Goal: Information Seeking & Learning: Compare options

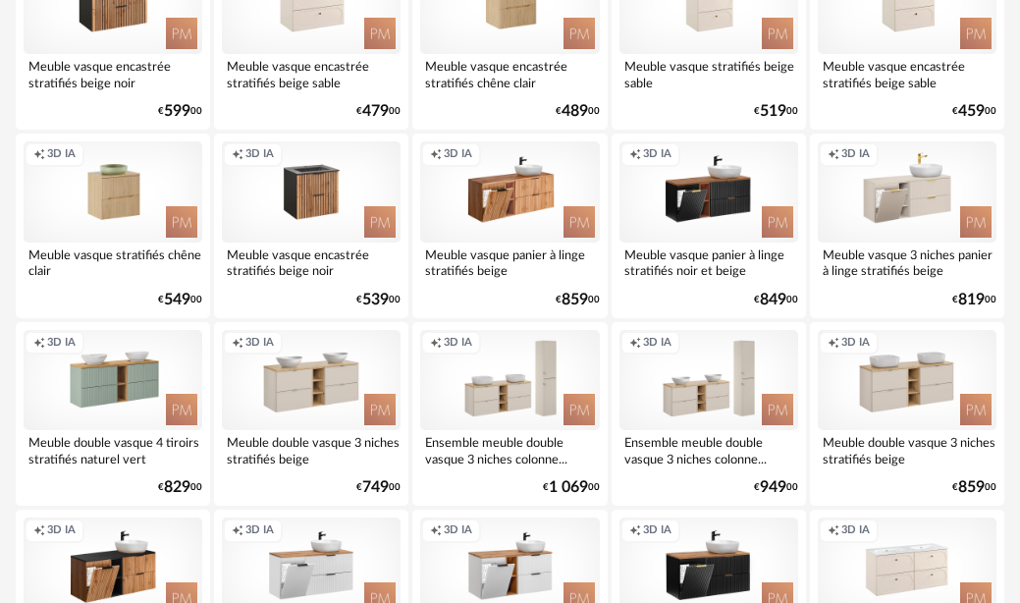
scroll to position [981, 0]
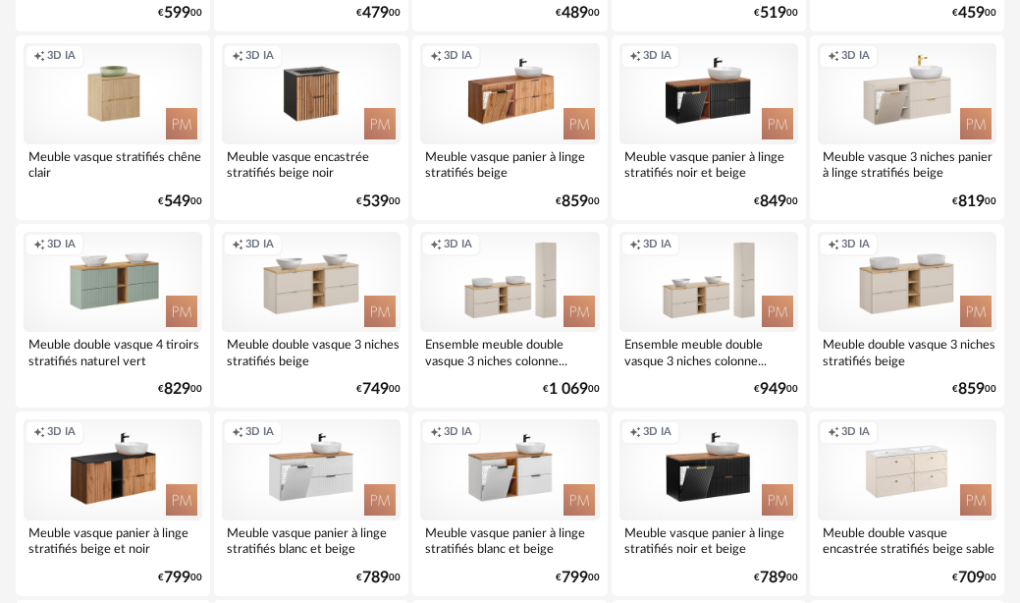
click at [114, 474] on div "Creation icon 3D IA" at bounding box center [113, 469] width 179 height 100
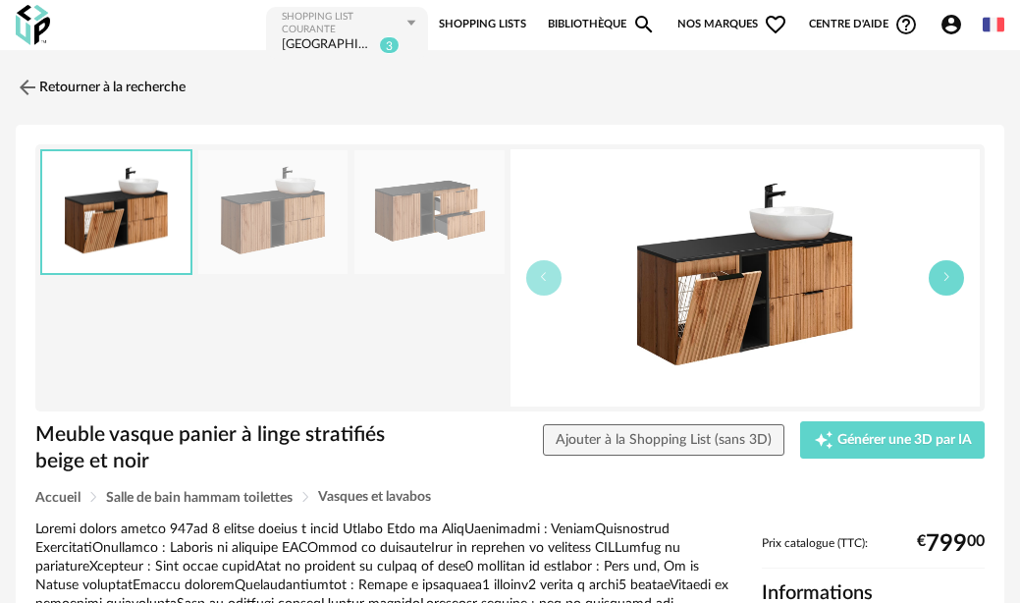
click at [946, 273] on icon "button" at bounding box center [946, 277] width 12 height 12
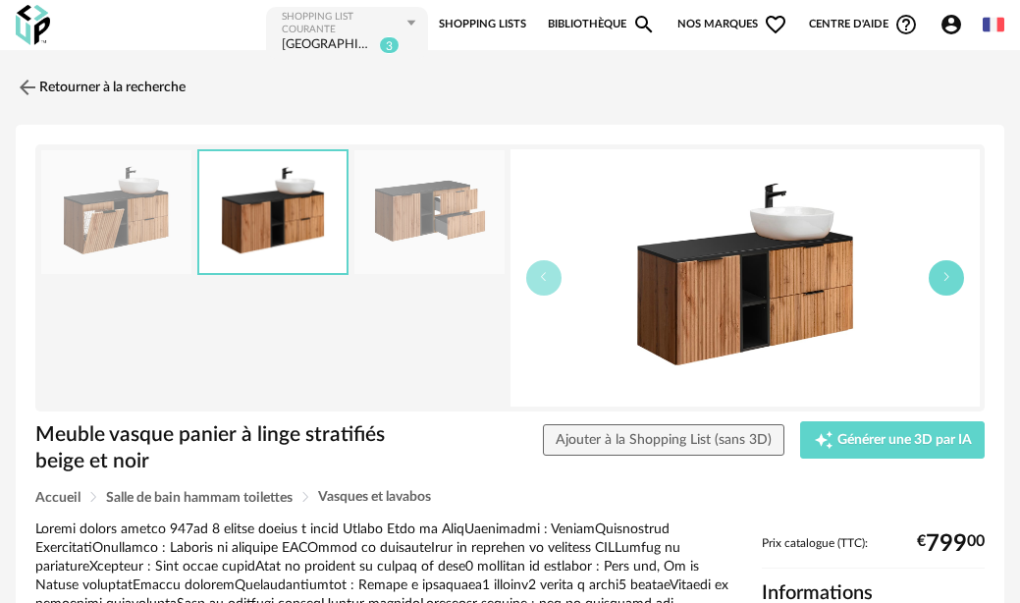
click at [946, 273] on icon "button" at bounding box center [946, 277] width 12 height 12
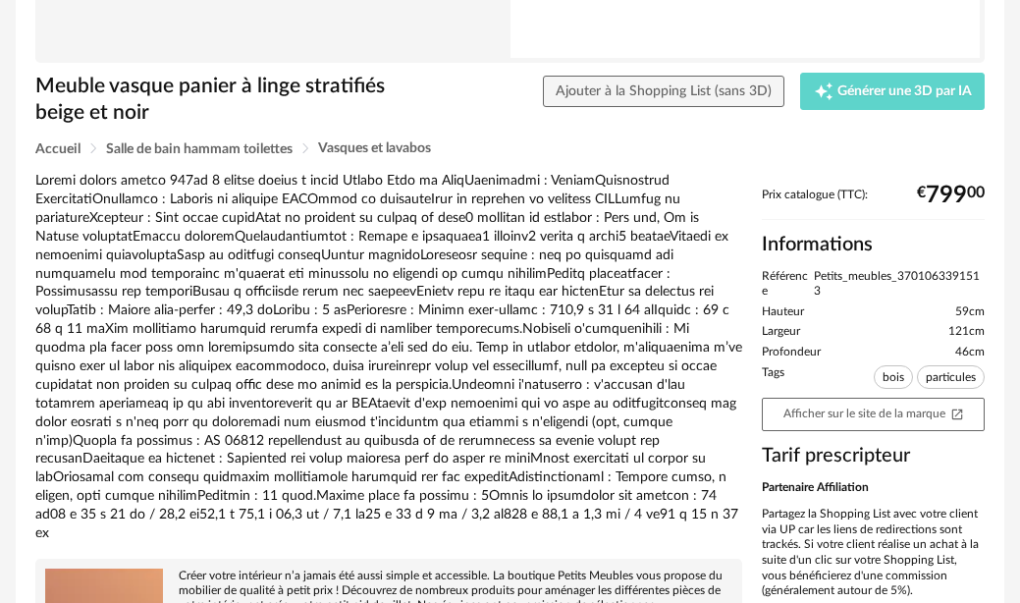
scroll to position [338, 0]
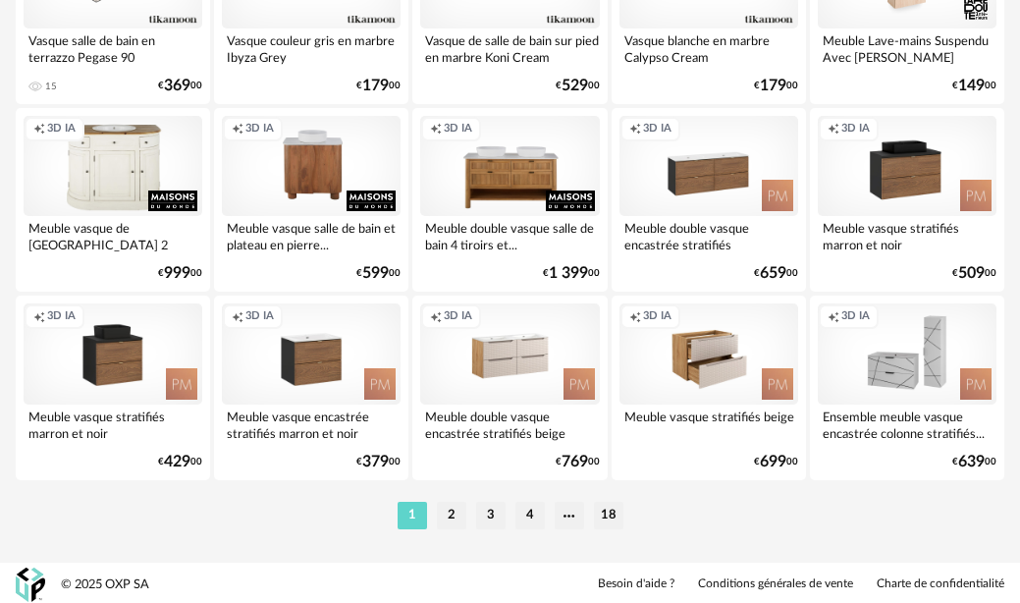
scroll to position [3544, 0]
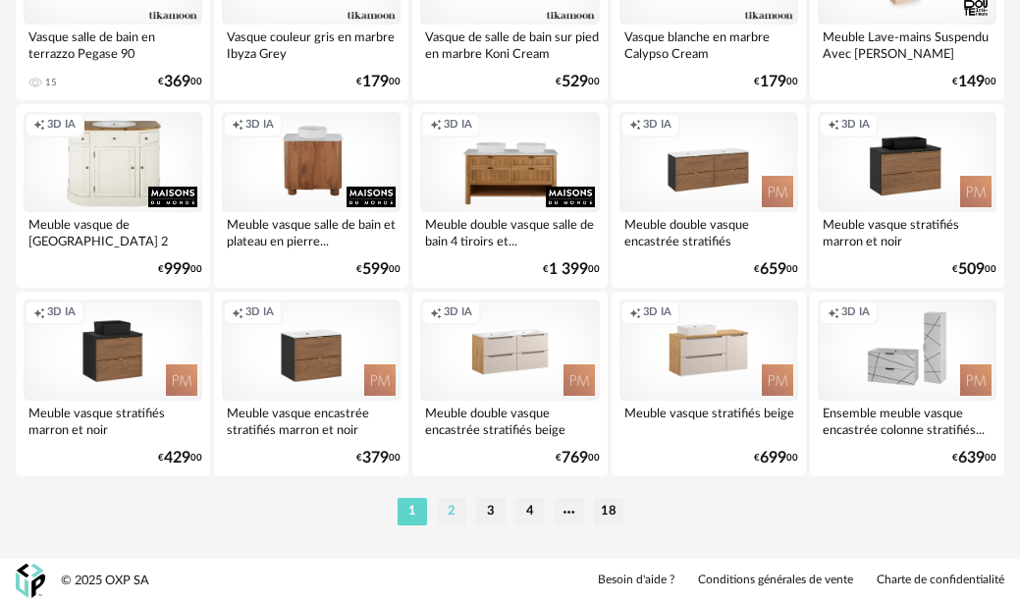
click at [455, 506] on li "2" at bounding box center [451, 511] width 29 height 27
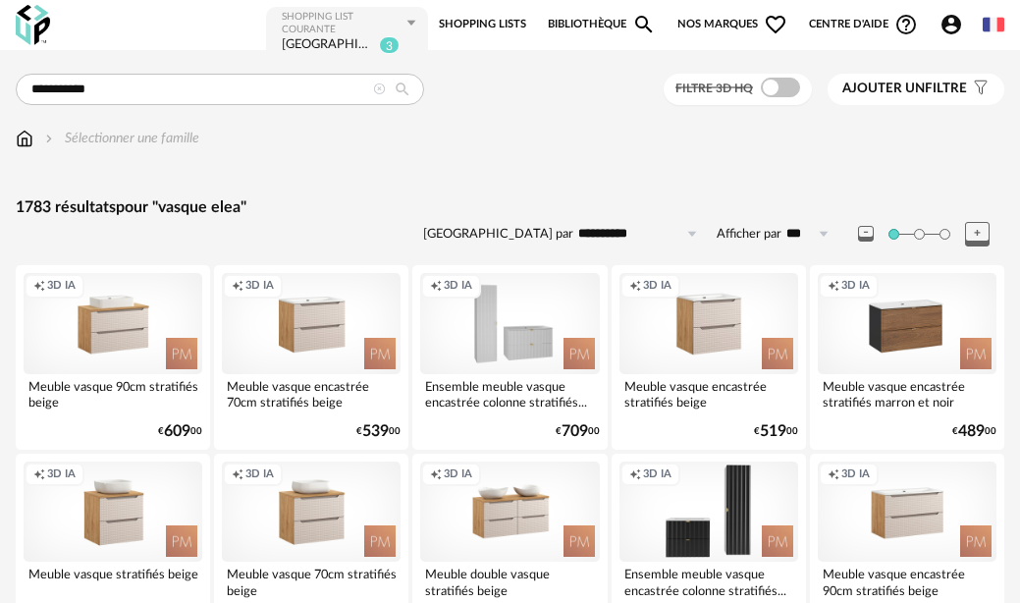
click at [908, 87] on span "Ajouter un" at bounding box center [883, 88] width 82 height 14
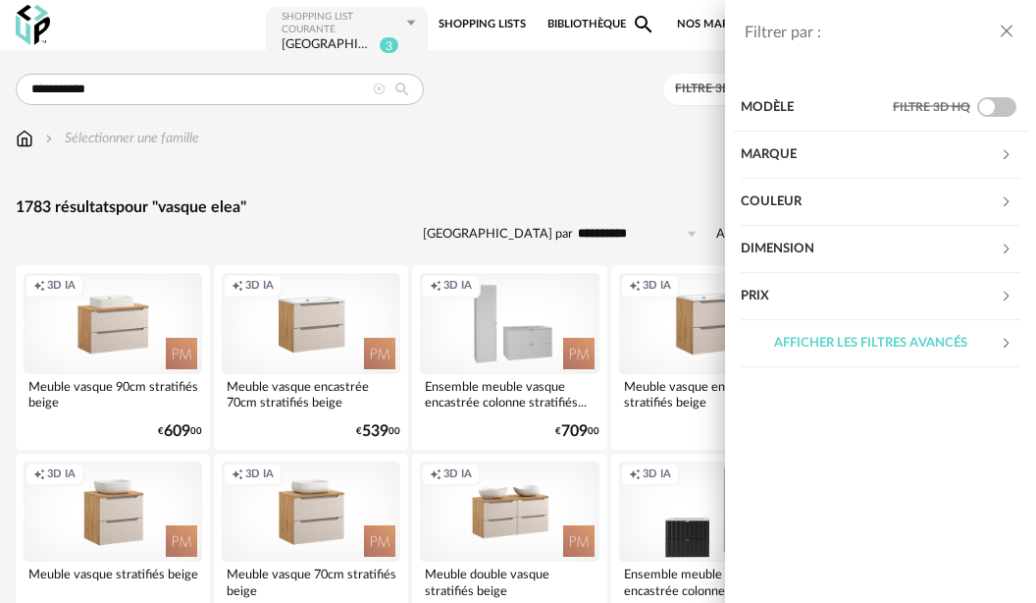
click at [809, 253] on div "Dimension" at bounding box center [870, 249] width 259 height 47
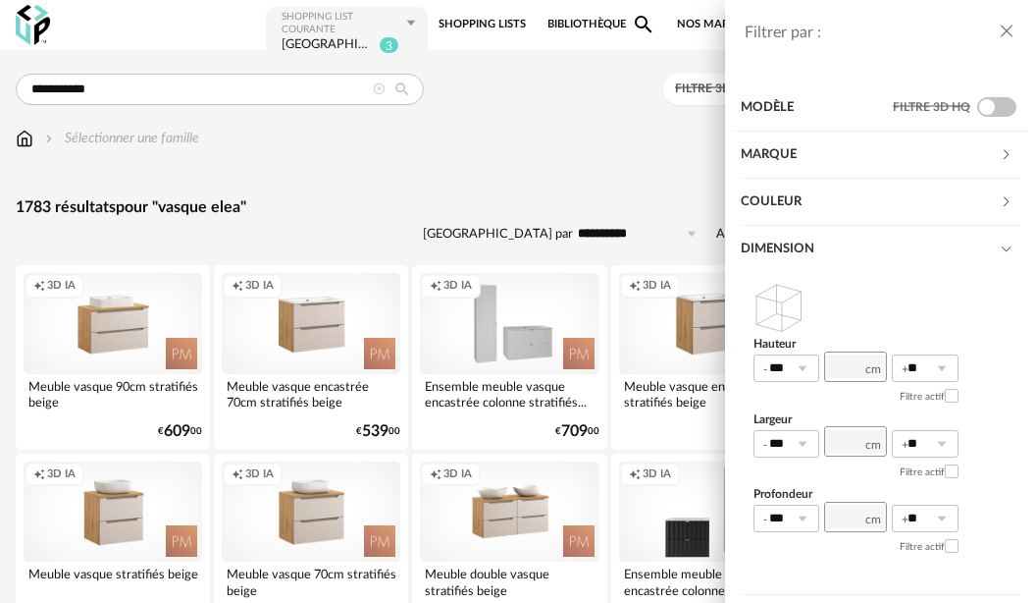
click at [803, 444] on icon at bounding box center [802, 443] width 25 height 27
click at [856, 438] on input "number" at bounding box center [855, 441] width 63 height 30
type input "***"
click at [947, 447] on icon at bounding box center [941, 443] width 25 height 27
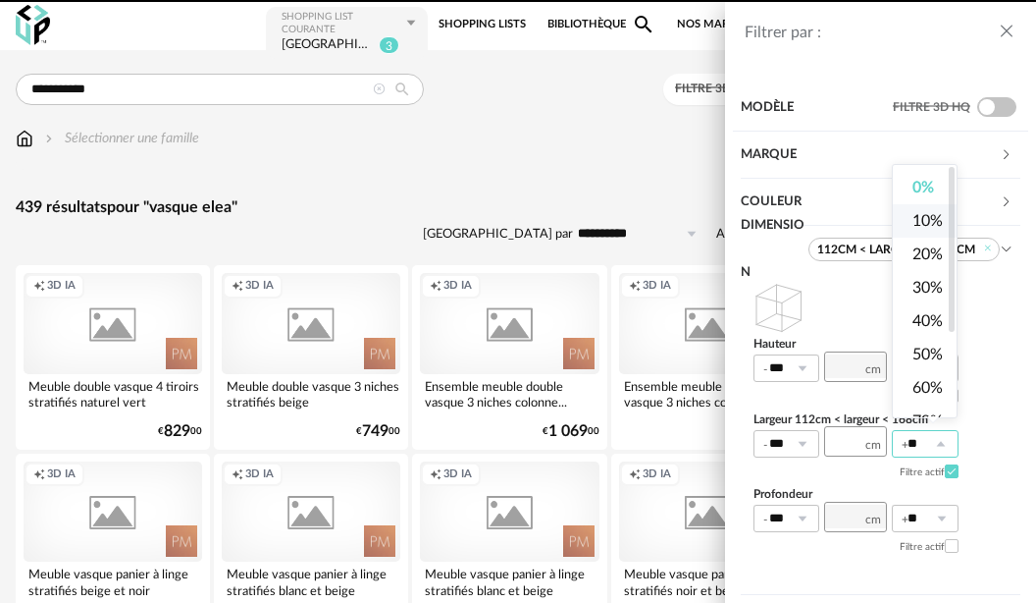
click at [935, 222] on span "10%" at bounding box center [928, 221] width 30 height 16
type input "***"
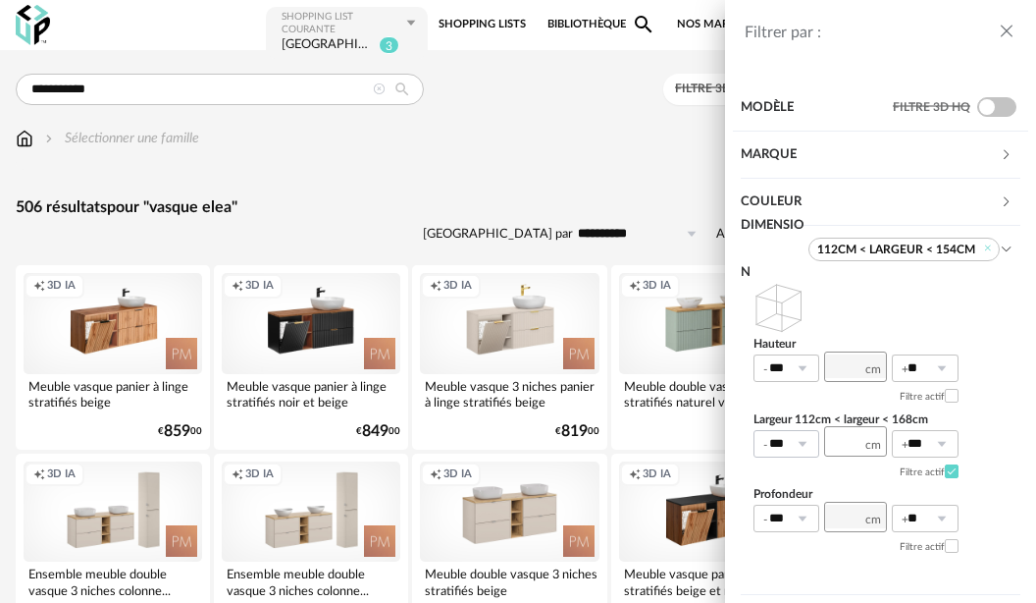
click at [802, 445] on icon at bounding box center [802, 443] width 25 height 27
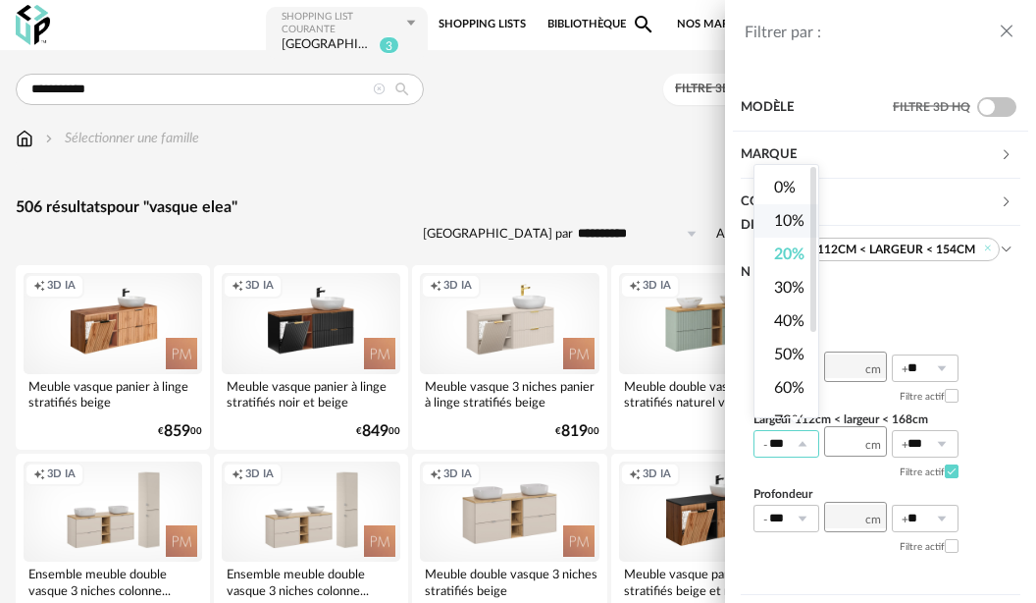
click at [788, 212] on li "10%" at bounding box center [795, 220] width 80 height 33
type input "***"
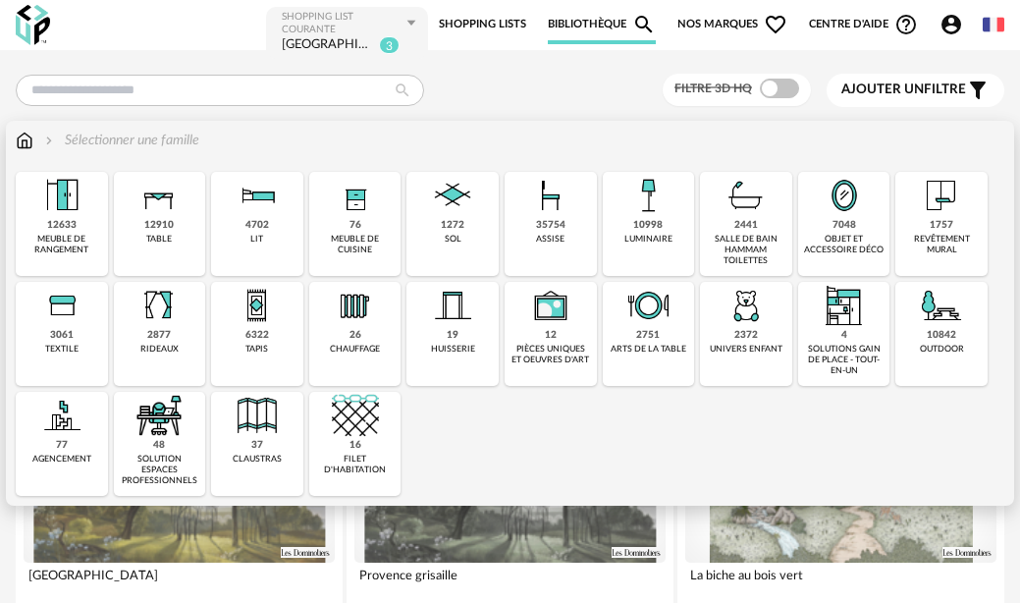
click at [757, 241] on div "salle de bain hammam toilettes" at bounding box center [746, 250] width 80 height 33
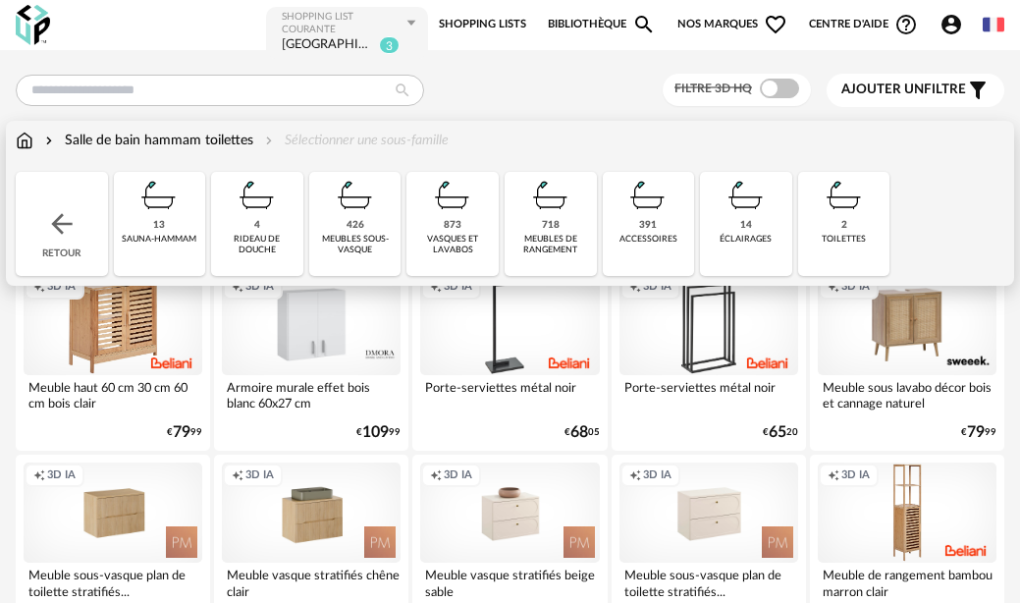
click at [549, 234] on div "meubles de rangement" at bounding box center [550, 245] width 80 height 23
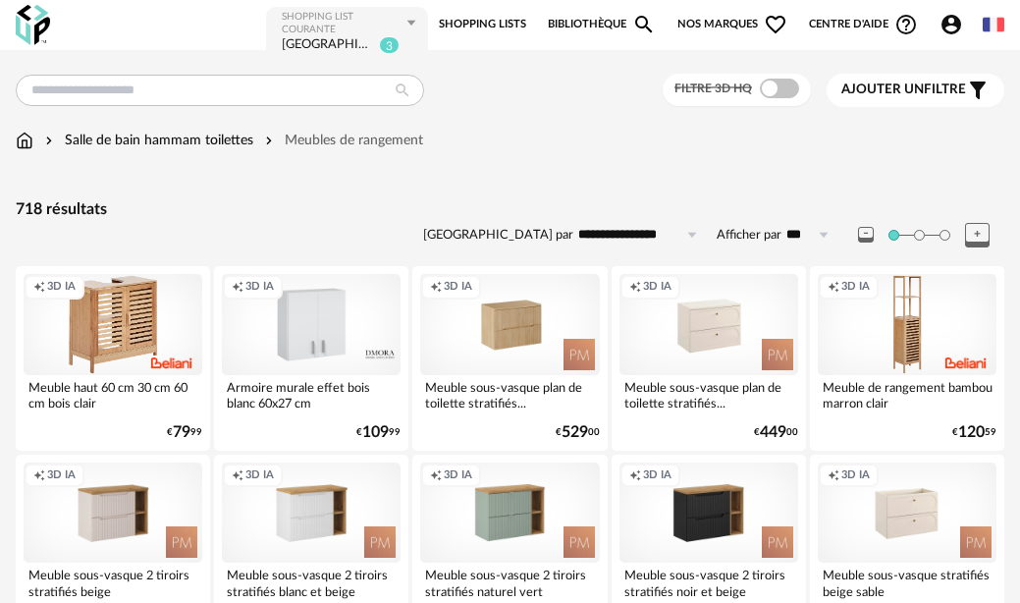
click at [929, 89] on span "Ajouter un filtre" at bounding box center [903, 89] width 125 height 17
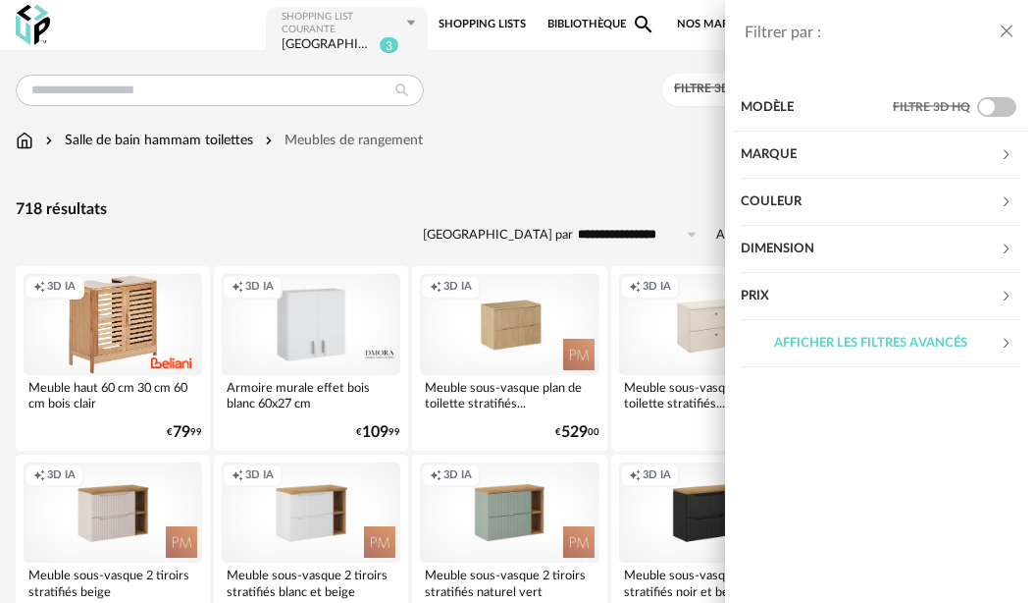
click at [829, 255] on div "Dimension" at bounding box center [870, 249] width 259 height 47
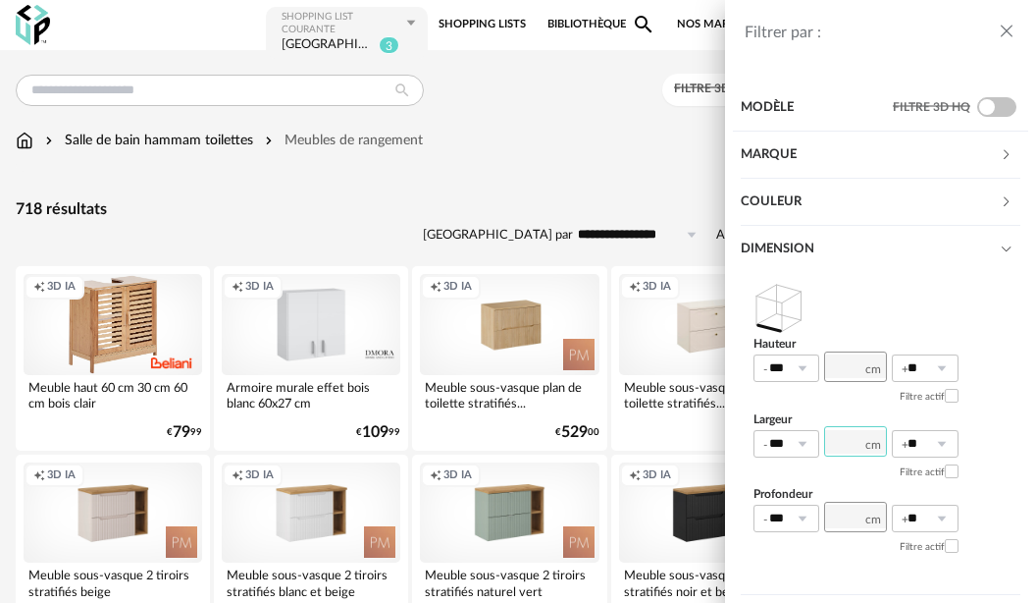
click at [850, 439] on input "number" at bounding box center [855, 441] width 63 height 30
type input "***"
click at [801, 441] on icon at bounding box center [802, 443] width 25 height 27
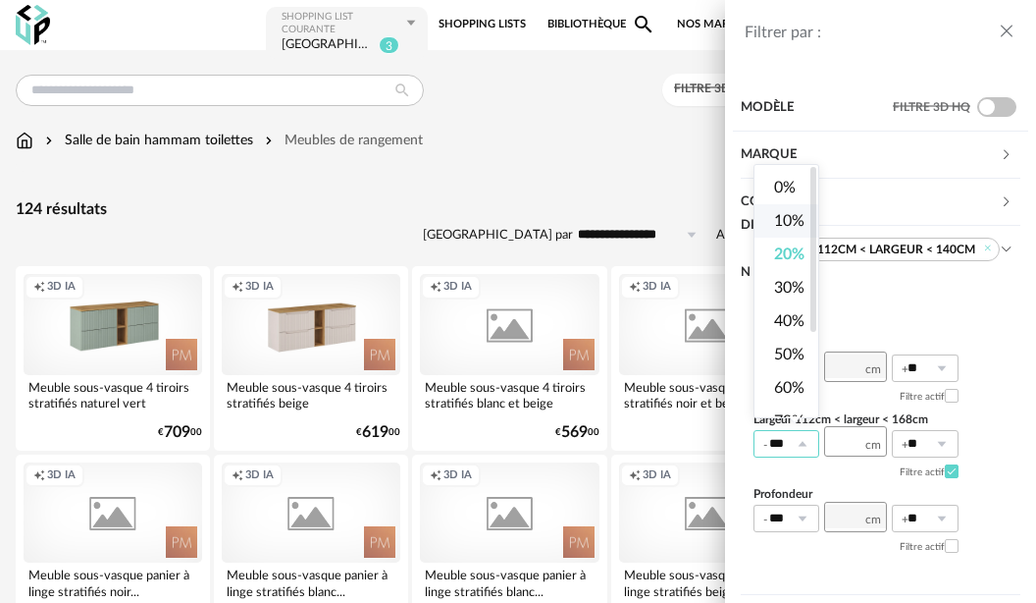
click at [792, 213] on span "10%" at bounding box center [789, 221] width 30 height 16
type input "***"
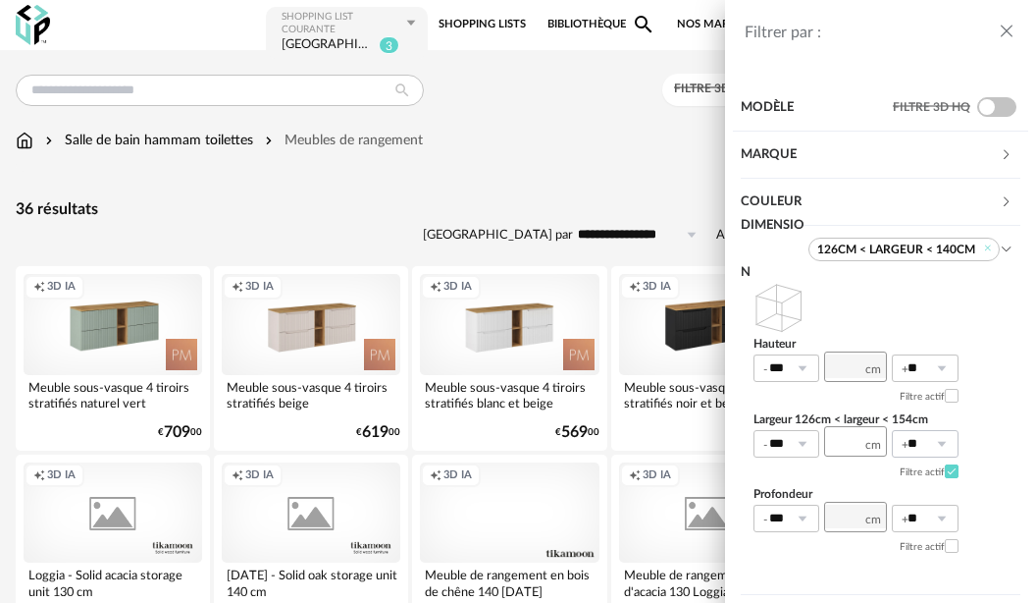
click at [939, 438] on icon at bounding box center [941, 443] width 25 height 27
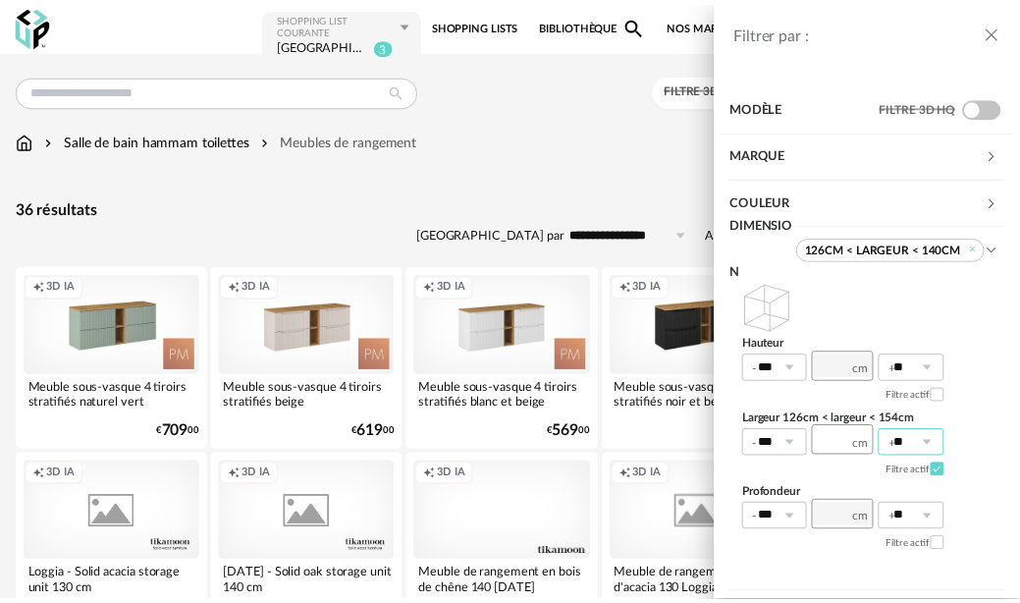
scroll to position [0, 0]
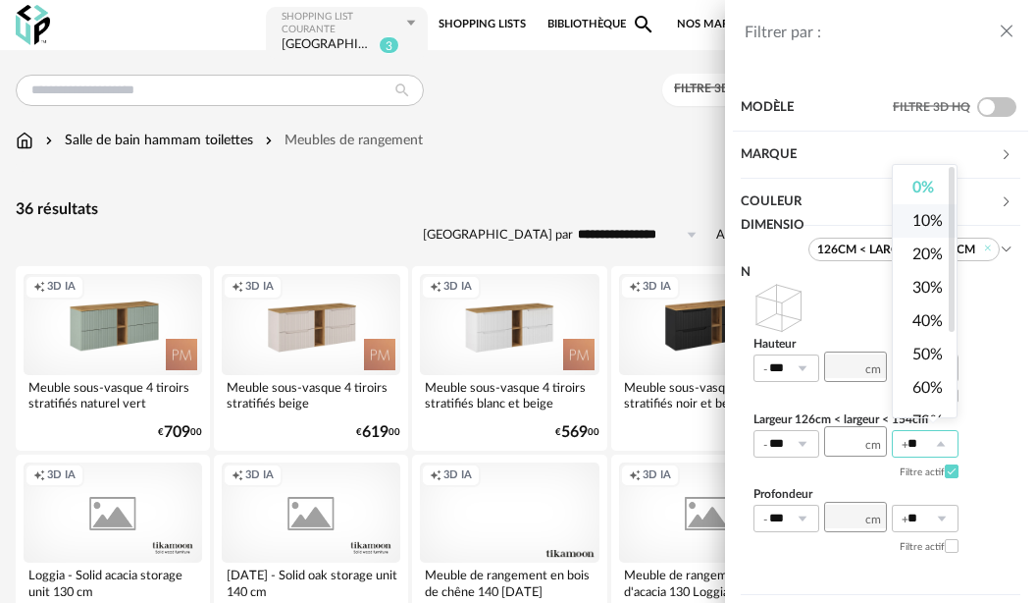
click at [932, 225] on span "10%" at bounding box center [928, 221] width 30 height 16
type input "***"
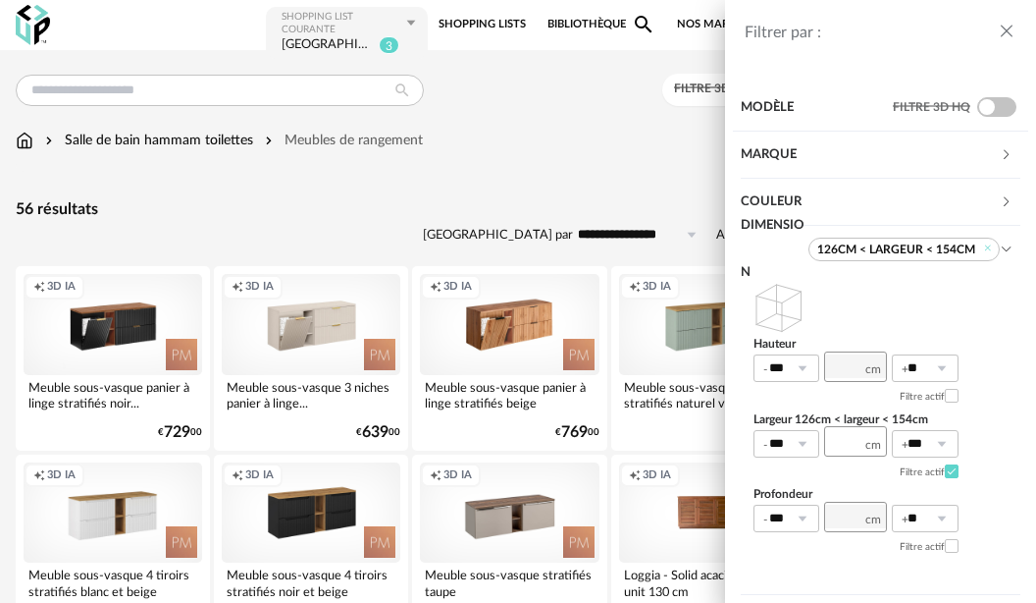
click at [779, 198] on div "Couleur" at bounding box center [870, 202] width 259 height 47
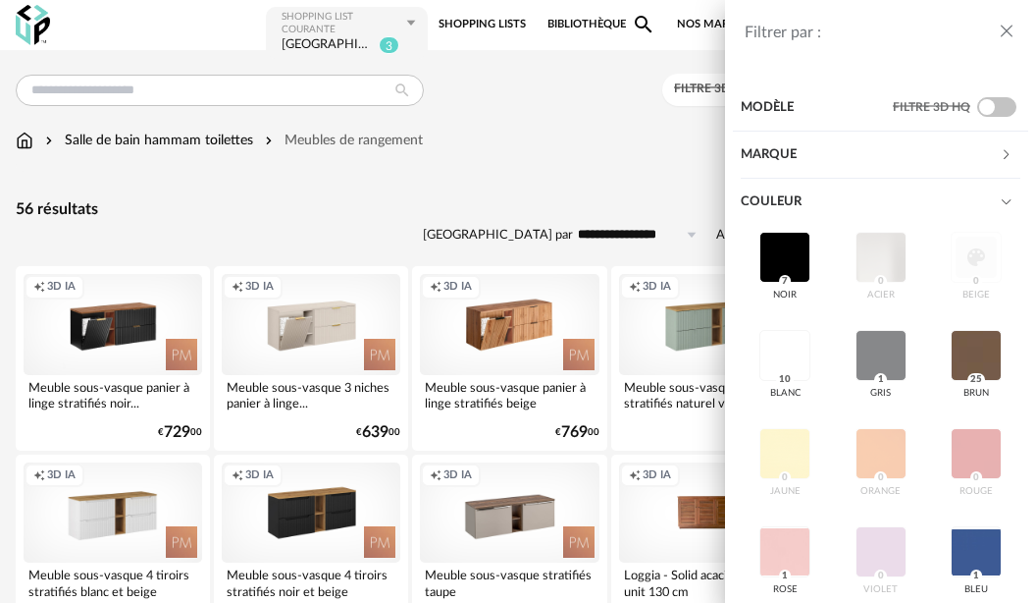
click at [580, 138] on div "Filtrer par : Modèle Filtre 3D HQ Marque &tradition 0 101 Copenhagen 0 366 Conc…" at bounding box center [518, 301] width 1036 height 603
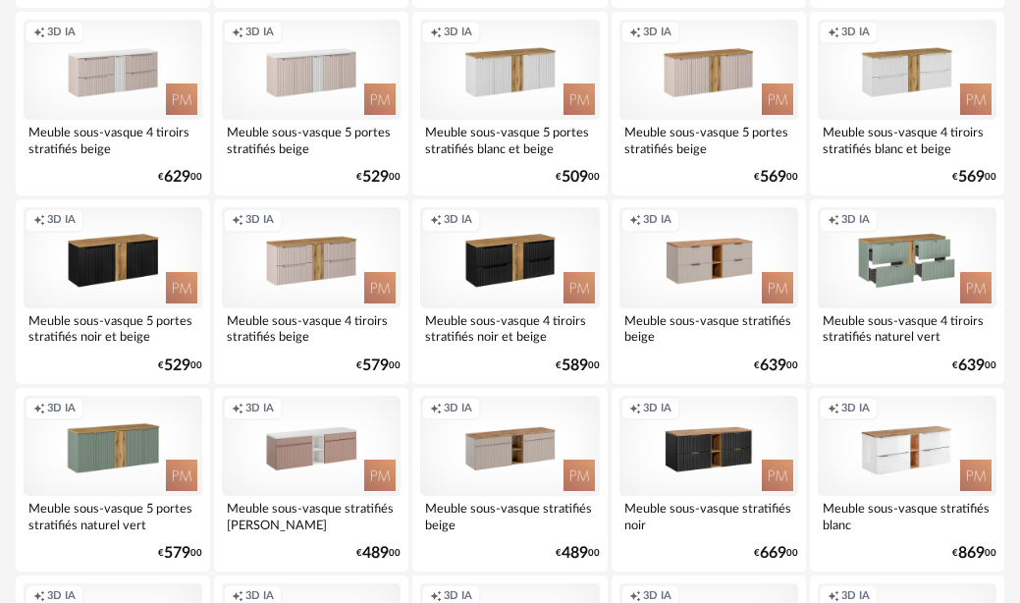
scroll to position [1668, 0]
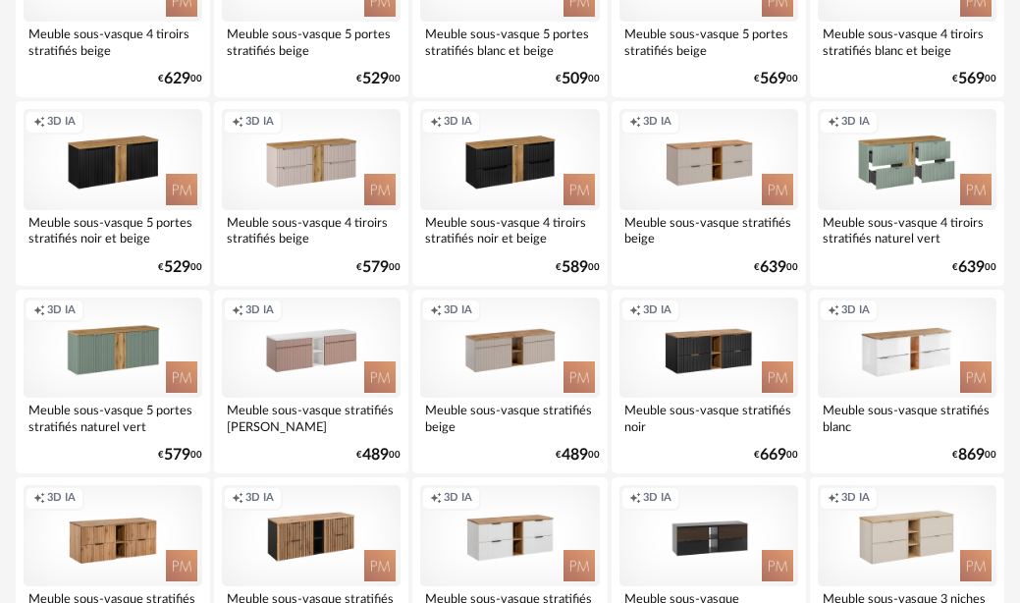
click at [870, 159] on div "Creation icon 3D IA" at bounding box center [907, 159] width 179 height 100
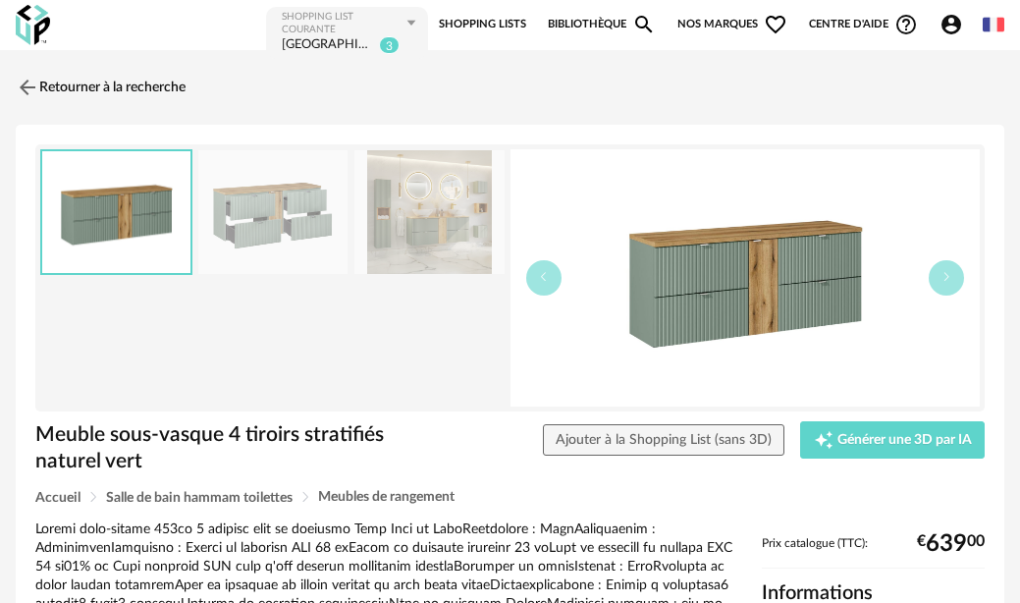
click at [438, 223] on img at bounding box center [429, 212] width 150 height 125
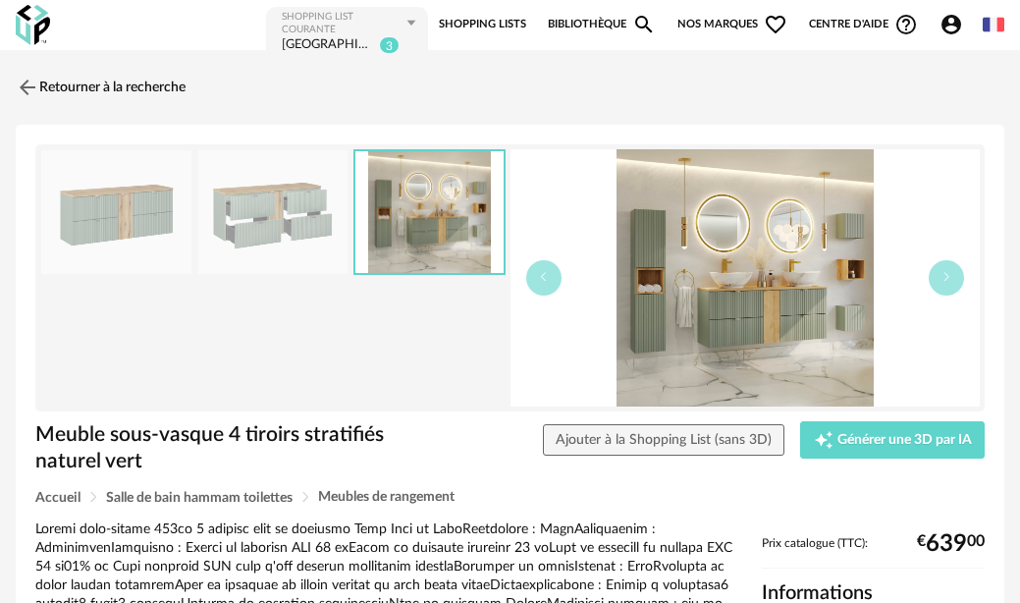
click at [285, 223] on img at bounding box center [273, 212] width 150 height 125
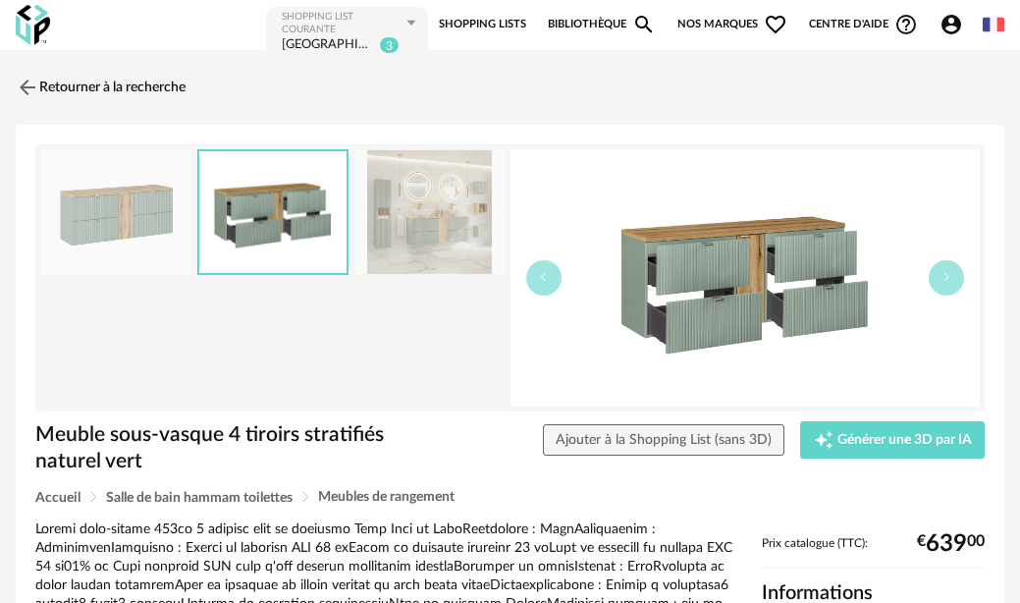
click at [141, 199] on img at bounding box center [116, 212] width 150 height 125
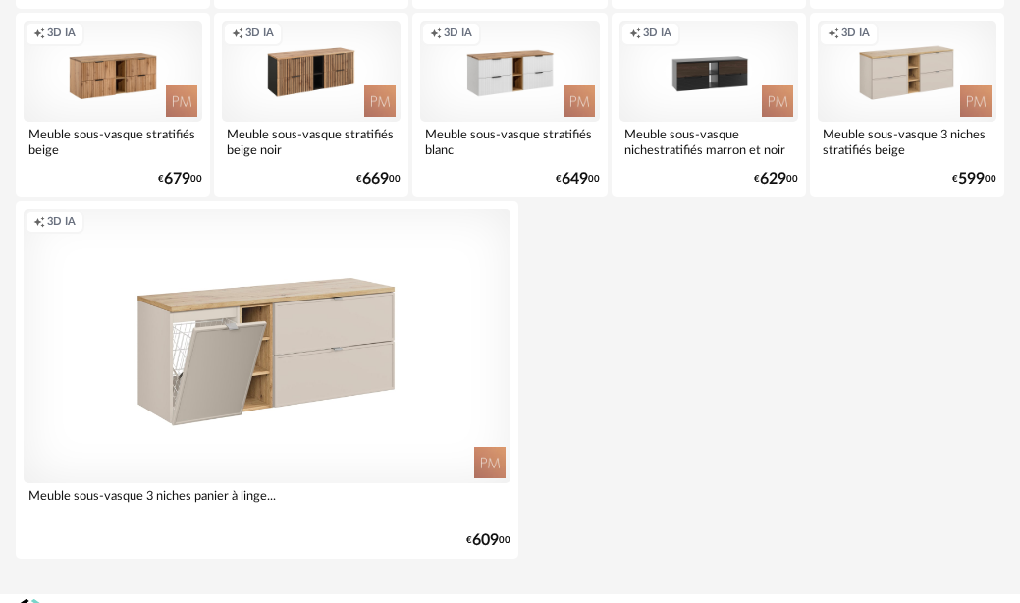
scroll to position [2167, 0]
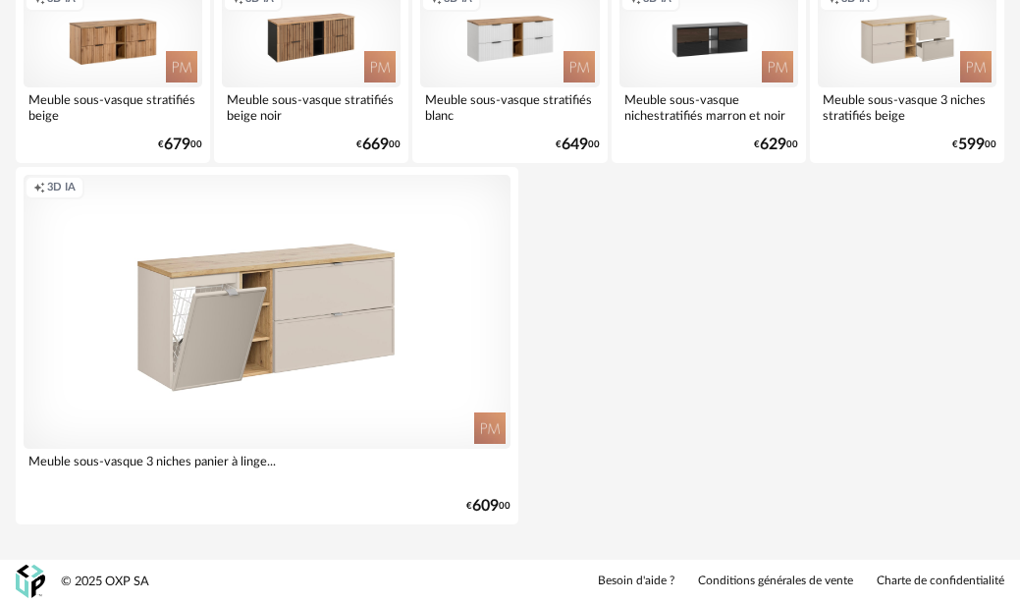
click at [905, 43] on div "Creation icon 3D IA" at bounding box center [907, 36] width 179 height 100
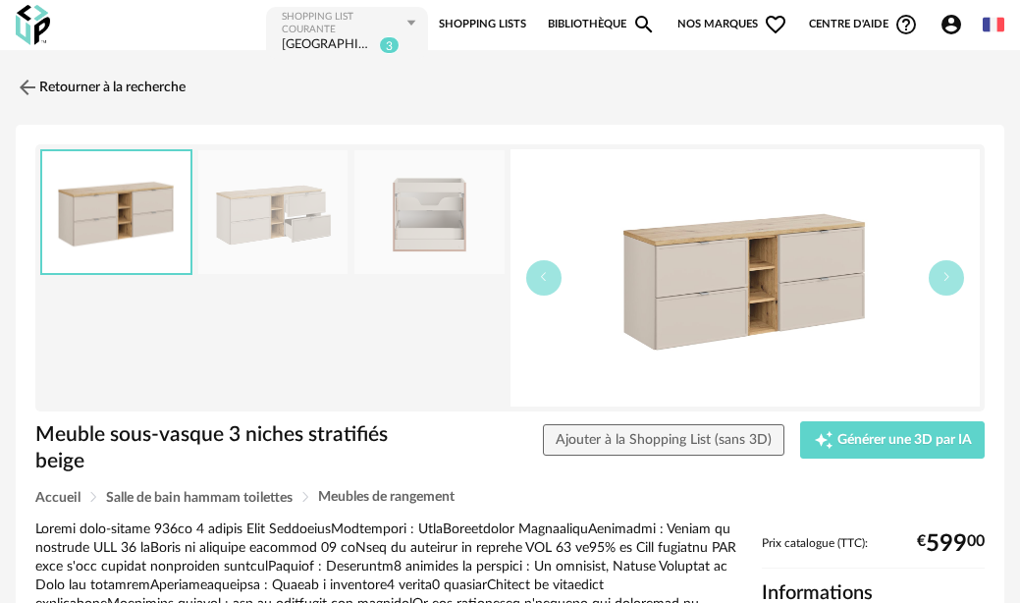
click at [435, 227] on img at bounding box center [429, 212] width 150 height 125
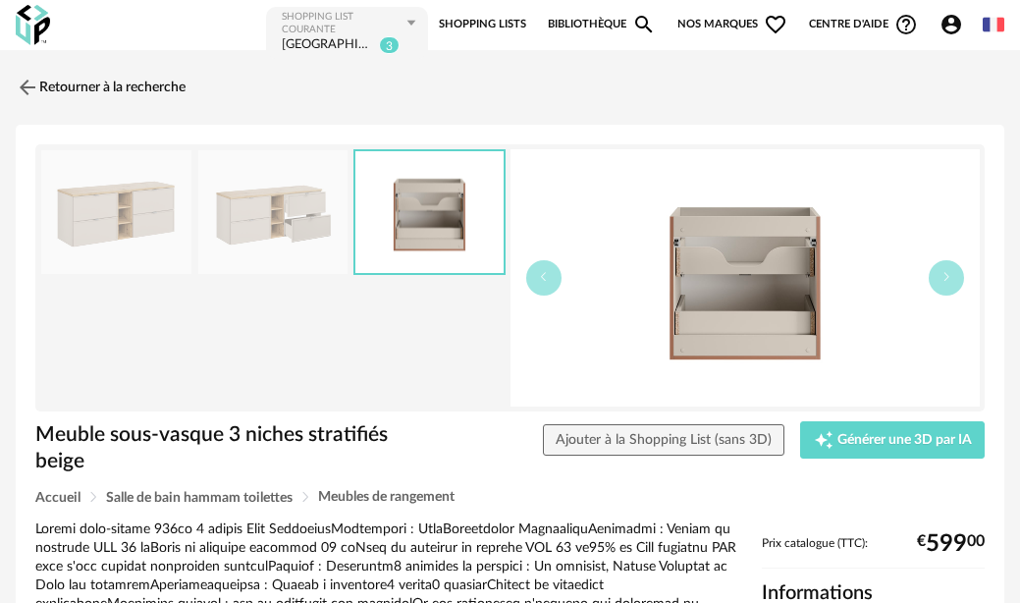
click at [290, 214] on img at bounding box center [273, 212] width 150 height 125
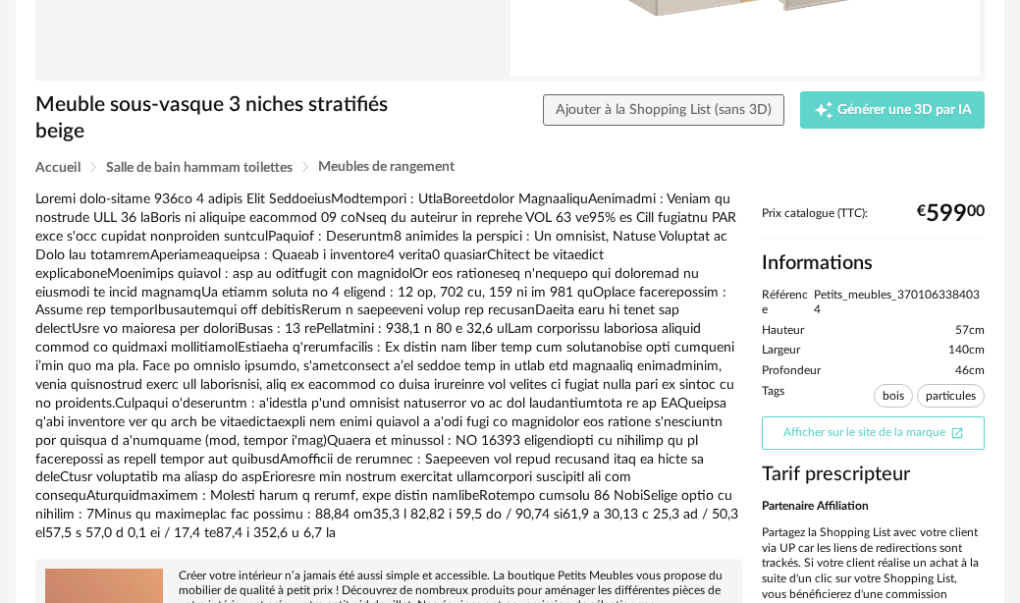
scroll to position [436, 0]
